Goal: Task Accomplishment & Management: Complete application form

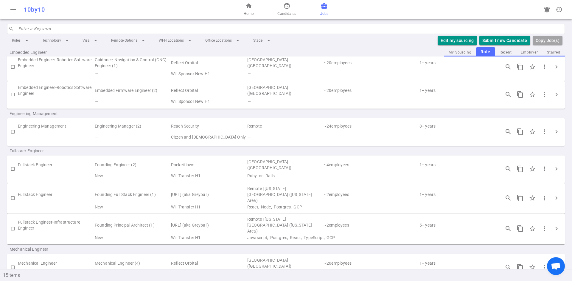
scroll to position [89, 0]
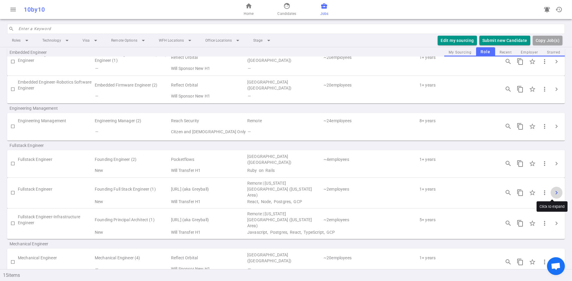
click at [553, 193] on span "chevron_right" at bounding box center [556, 192] width 7 height 7
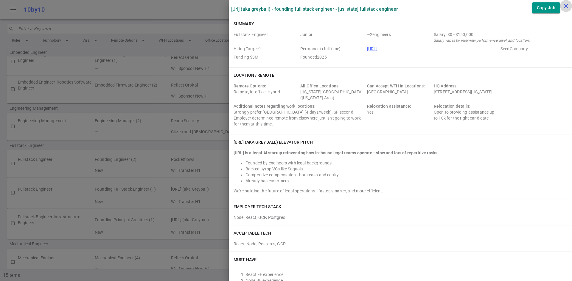
click at [565, 7] on icon "close" at bounding box center [565, 5] width 7 height 7
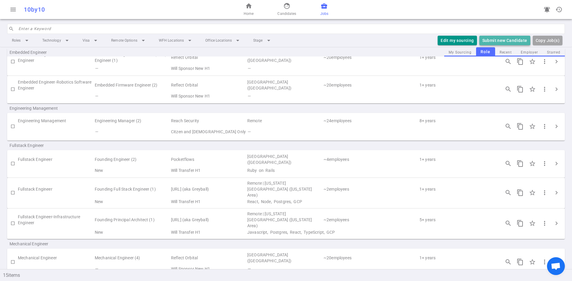
click at [504, 40] on button "Submit new Candidate" at bounding box center [504, 41] width 51 height 10
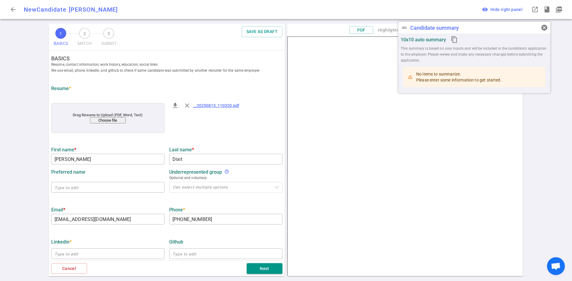
type input "[PERSON_NAME]"
type input "Dixit"
type input "[EMAIL_ADDRESS][DOMAIN_NAME]"
type input "[PHONE_NUMBER]"
type input "Conquer Life Co"
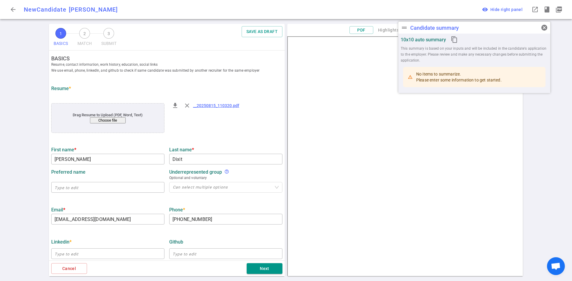
type textarea "Founding Software Engineer"
type input "3.8"
type input "[US_STATE][GEOGRAPHIC_DATA]"
type input "Computer Architecture"
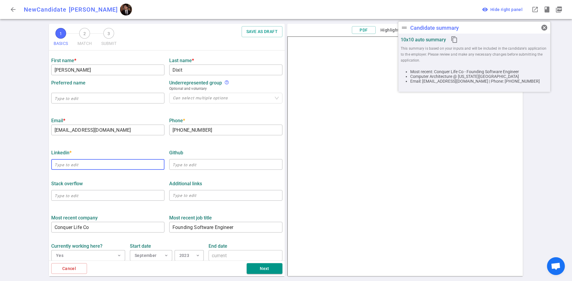
click at [85, 166] on input "text" at bounding box center [107, 165] width 113 height 10
paste input "[URL][DOMAIN_NAME][PERSON_NAME]"
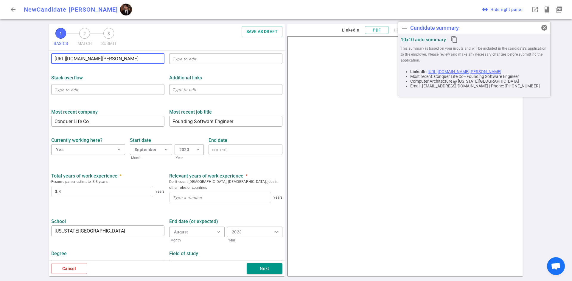
scroll to position [204, 0]
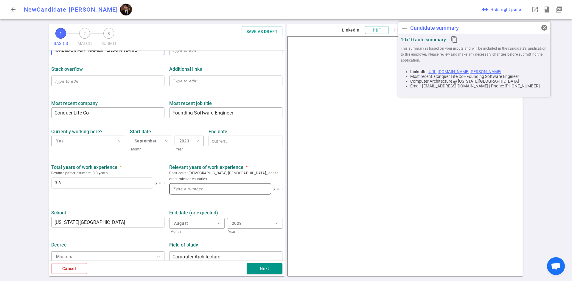
type input "[URL][DOMAIN_NAME][PERSON_NAME]"
click at [181, 185] on input at bounding box center [219, 189] width 101 height 11
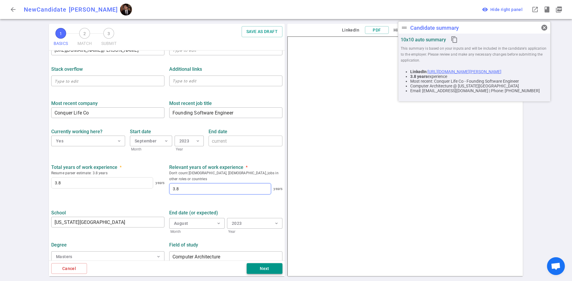
type input "3.8"
click at [257, 267] on button "Next" at bounding box center [265, 269] width 36 height 11
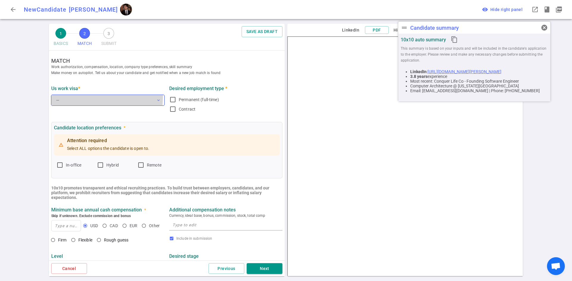
click at [74, 97] on button "— expand_more" at bounding box center [107, 100] width 113 height 11
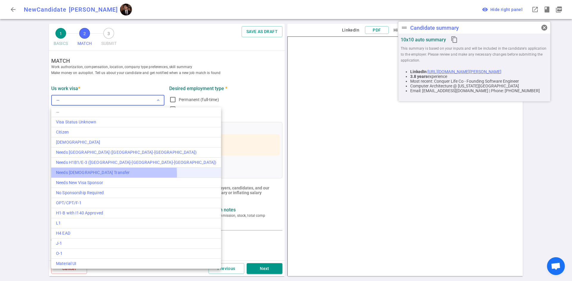
click at [114, 175] on div "Needs [DEMOGRAPHIC_DATA] Transfer" at bounding box center [136, 173] width 160 height 6
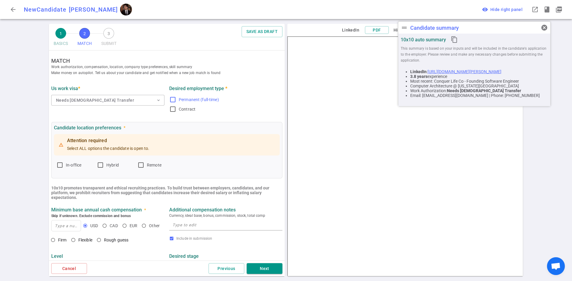
click at [173, 102] on input "Permanent (full-time)" at bounding box center [172, 99] width 7 height 7
checkbox input "true"
drag, startPoint x: 61, startPoint y: 166, endPoint x: 80, endPoint y: 169, distance: 18.9
click at [65, 166] on label "In-office" at bounding box center [74, 165] width 36 height 10
click at [63, 166] on input "In-office" at bounding box center [59, 165] width 7 height 7
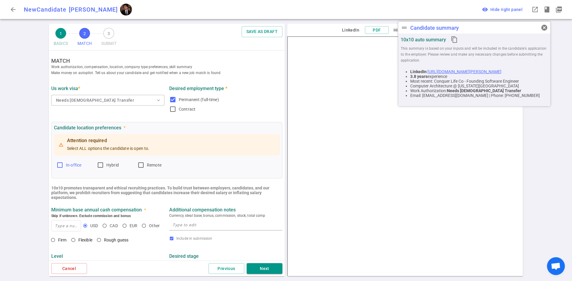
checkbox input "true"
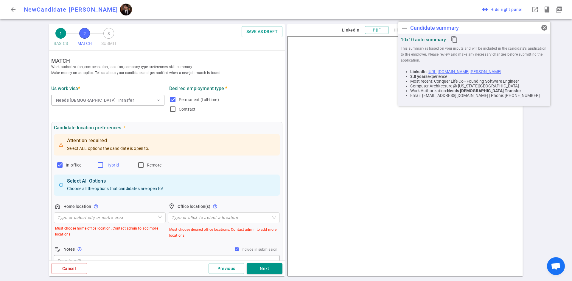
click at [98, 166] on input "Hybrid" at bounding box center [100, 165] width 7 height 7
checkbox input "true"
click at [145, 167] on label "Remote" at bounding box center [155, 165] width 36 height 10
click at [144, 167] on input "Remote" at bounding box center [140, 165] width 7 height 7
checkbox input "true"
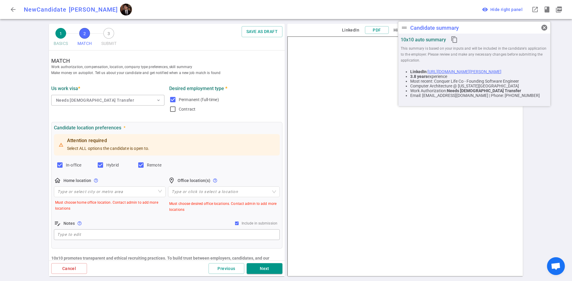
scroll to position [89, 0]
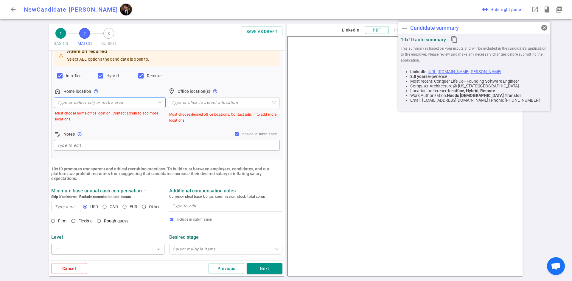
click at [71, 101] on input "search" at bounding box center [109, 103] width 105 height 10
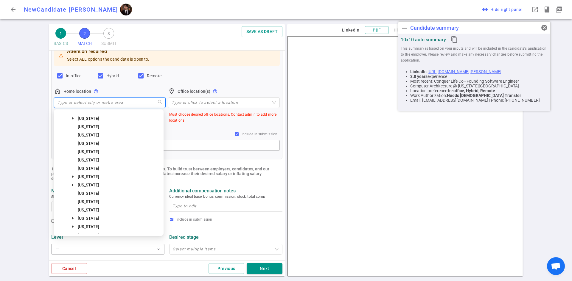
scroll to position [298, 0]
click at [106, 106] on input "search" at bounding box center [109, 103] width 105 height 10
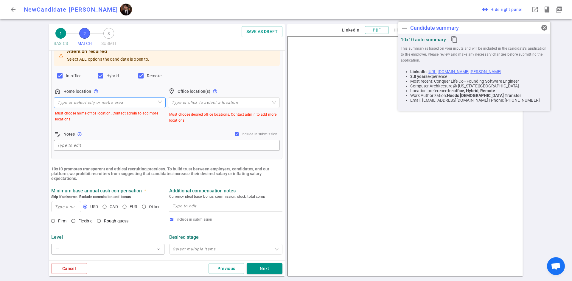
click at [130, 107] on input "search" at bounding box center [109, 103] width 105 height 10
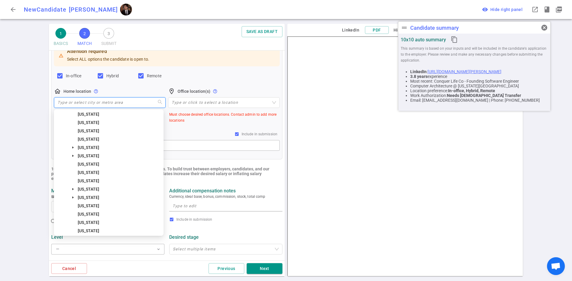
scroll to position [328, 0]
click at [96, 149] on span "[US_STATE]" at bounding box center [120, 146] width 86 height 7
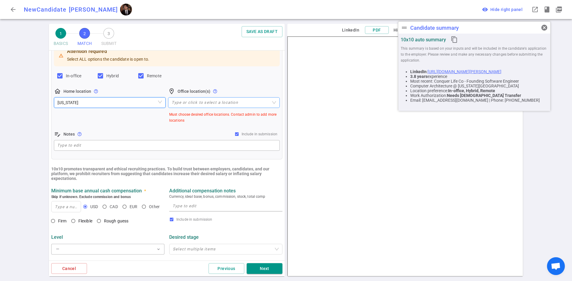
click at [175, 104] on div at bounding box center [220, 102] width 103 height 4
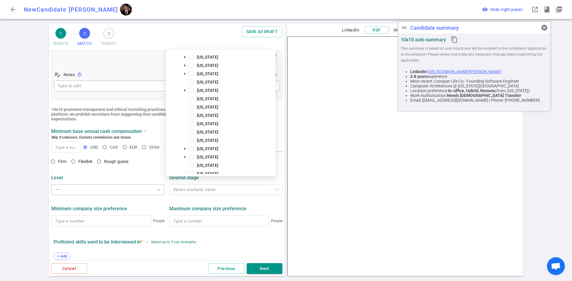
scroll to position [268, 0]
click at [192, 147] on span at bounding box center [190, 146] width 5 height 5
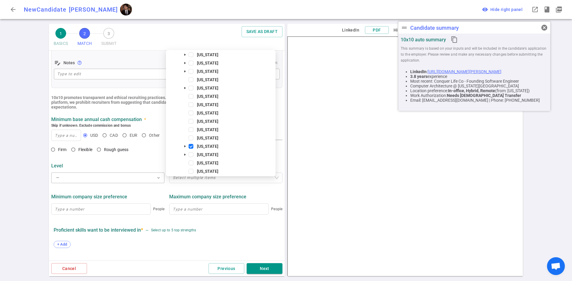
click at [142, 160] on div "Level — expand_more Desired stage Select multiple items" at bounding box center [167, 171] width 236 height 31
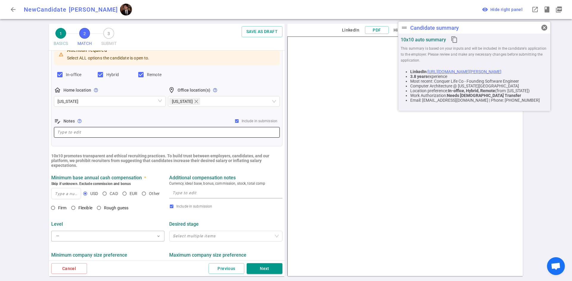
scroll to position [119, 0]
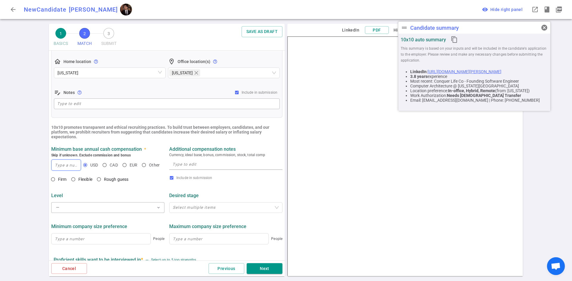
click at [64, 163] on input at bounding box center [66, 165] width 29 height 11
click at [59, 167] on input at bounding box center [66, 165] width 29 height 11
type input "130"
click at [74, 182] on input "Flexible" at bounding box center [73, 179] width 10 height 10
radio input "true"
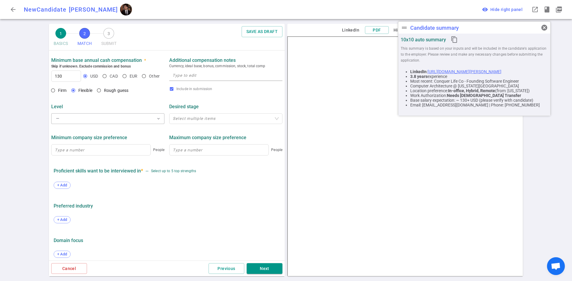
scroll to position [208, 0]
click at [60, 186] on span "+ Add" at bounding box center [62, 185] width 14 height 4
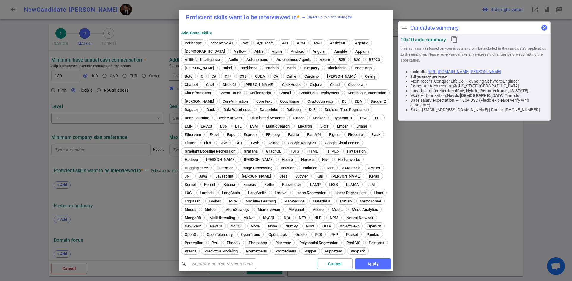
click at [544, 28] on span "cancel" at bounding box center [543, 27] width 7 height 7
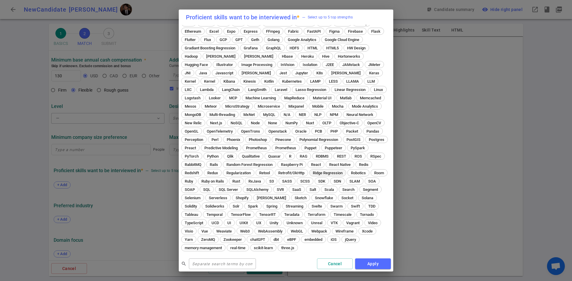
scroll to position [112, 0]
click at [309, 165] on span "React" at bounding box center [316, 165] width 14 height 4
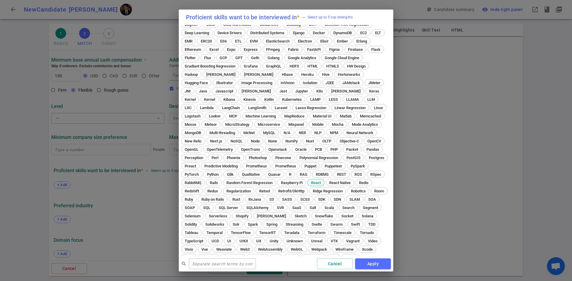
scroll to position [138, 0]
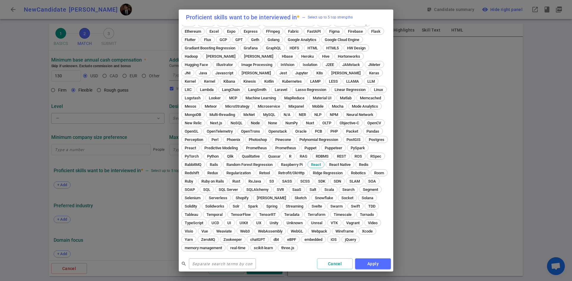
click at [262, 121] on span "Node" at bounding box center [255, 123] width 13 height 4
click at [367, 139] on span "Postgres" at bounding box center [377, 140] width 20 height 4
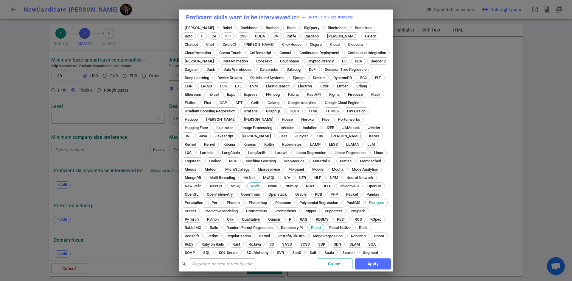
scroll to position [19, 0]
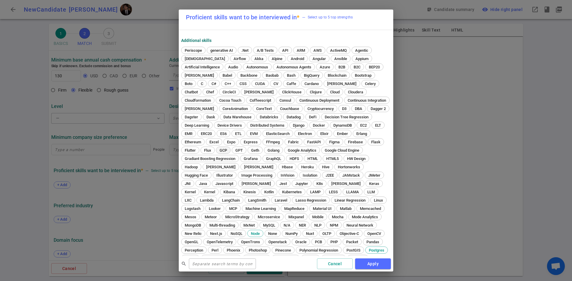
click at [230, 153] on div "GCP" at bounding box center [223, 150] width 15 height 7
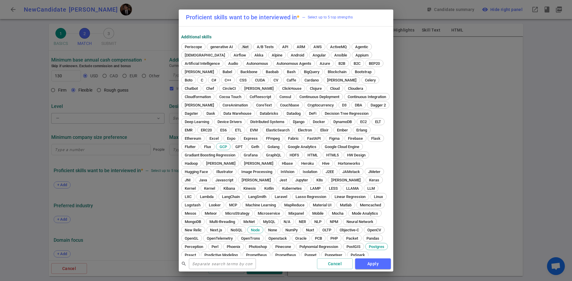
scroll to position [0, 0]
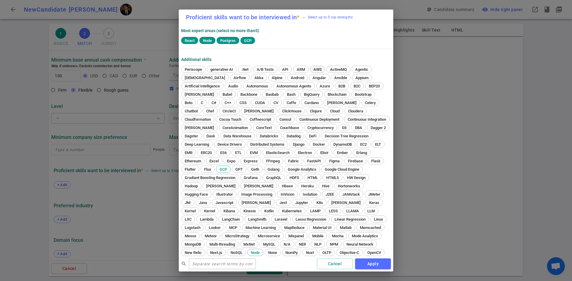
click at [319, 70] on span "AWS" at bounding box center [317, 69] width 13 height 4
click at [381, 266] on button "Apply" at bounding box center [373, 264] width 36 height 11
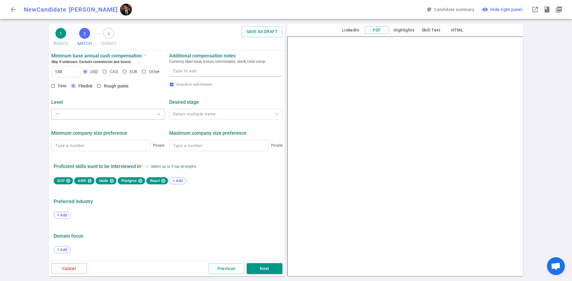
scroll to position [214, 0]
click at [261, 270] on button "Next" at bounding box center [265, 269] width 36 height 11
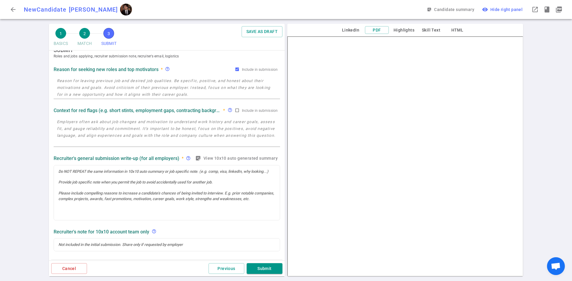
scroll to position [0, 0]
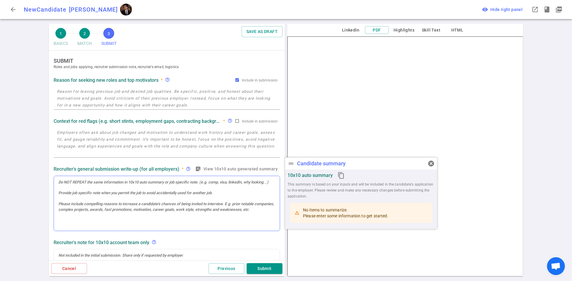
click at [78, 193] on div at bounding box center [167, 203] width 226 height 55
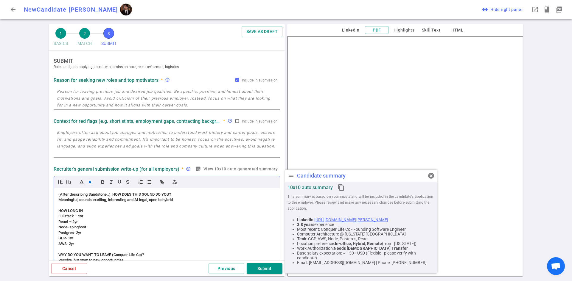
scroll to position [50, 0]
click at [90, 230] on div "Node- spingboot" at bounding box center [166, 227] width 217 height 5
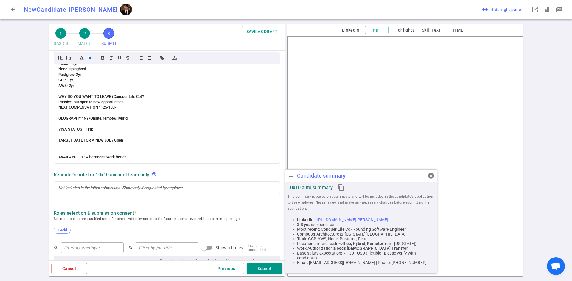
scroll to position [179, 0]
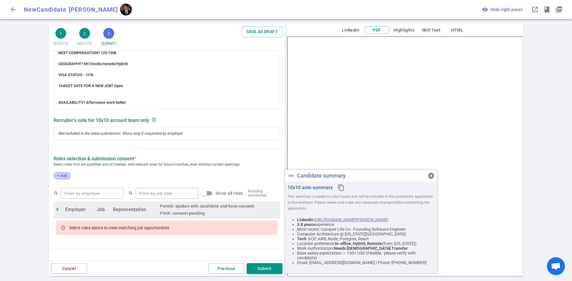
click at [57, 177] on span "+ Add" at bounding box center [62, 176] width 14 height 4
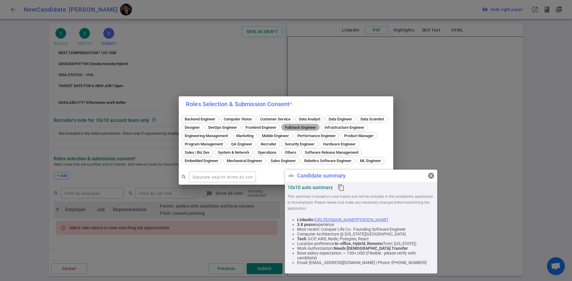
click at [318, 125] on span "Fullstack Engineer" at bounding box center [300, 127] width 35 height 4
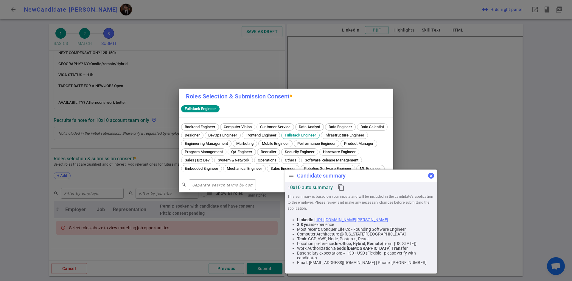
click at [428, 177] on span "cancel" at bounding box center [430, 175] width 7 height 7
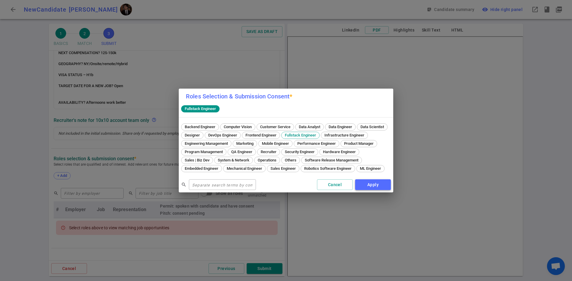
click at [376, 191] on button "Apply" at bounding box center [373, 185] width 36 height 11
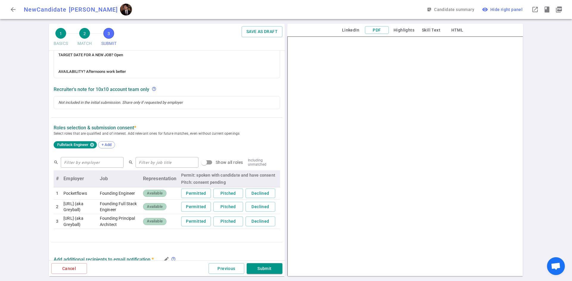
scroll to position [226, 0]
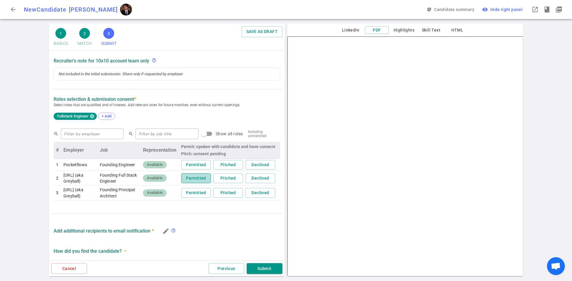
click at [193, 181] on button "Permitted" at bounding box center [196, 179] width 30 height 10
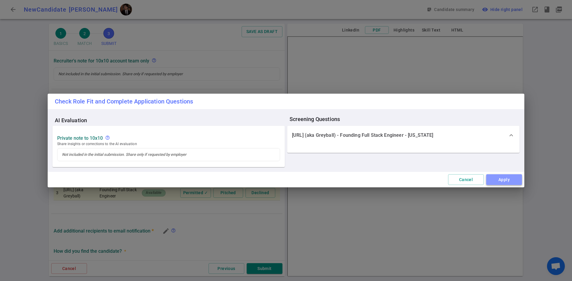
click at [501, 179] on button "Apply" at bounding box center [504, 179] width 36 height 11
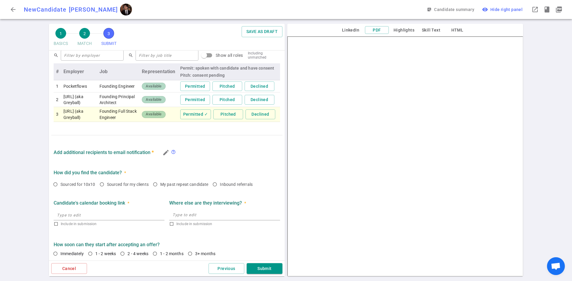
scroll to position [315, 0]
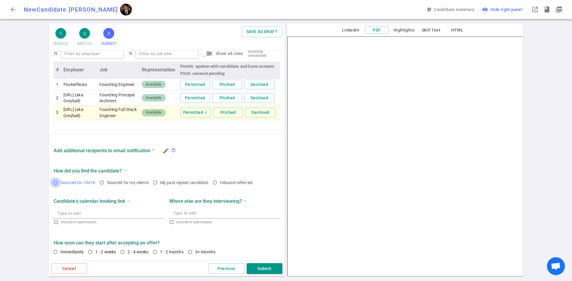
click at [54, 183] on input "Sourced for 10x10" at bounding box center [55, 183] width 10 height 10
radio input "true"
click at [90, 252] on input "1 - 2 weeks" at bounding box center [90, 252] width 10 height 10
radio input "true"
click at [123, 250] on input "2 - 4 weeks" at bounding box center [122, 252] width 10 height 10
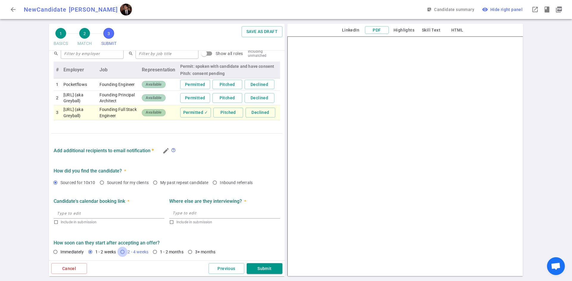
radio input "true"
click at [265, 272] on button "Submit" at bounding box center [265, 269] width 36 height 11
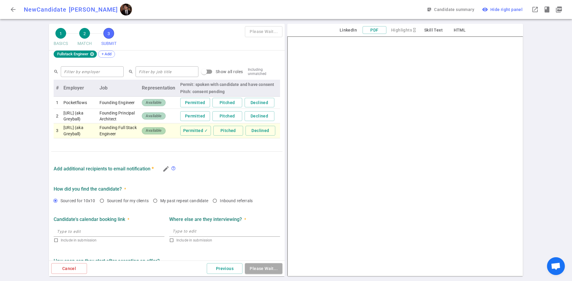
scroll to position [84, 0]
